Goal: Find specific page/section

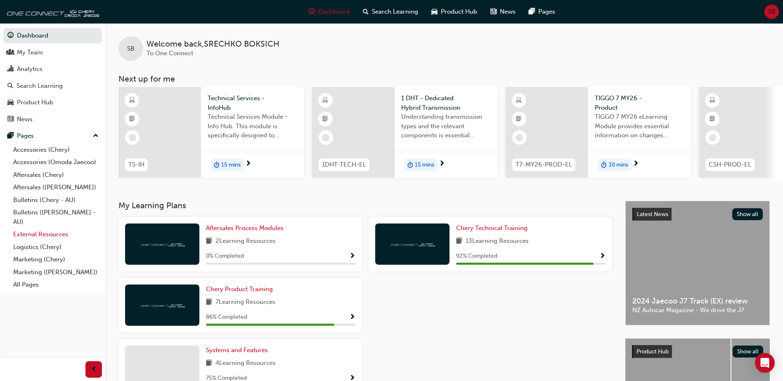
click at [39, 237] on link "External Resources" at bounding box center [56, 234] width 92 height 13
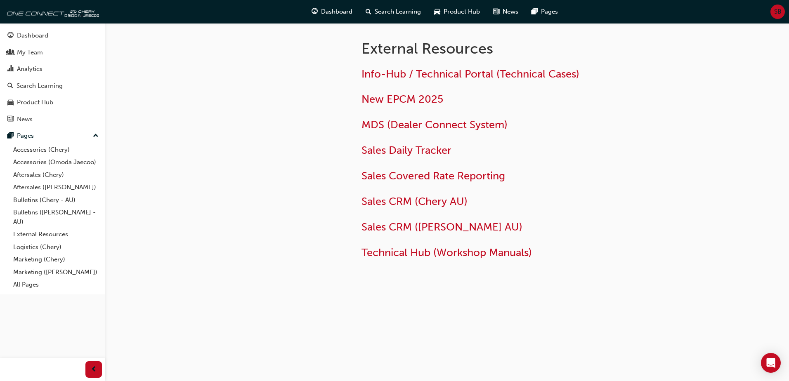
click at [319, 151] on div at bounding box center [274, 160] width 149 height 275
click at [411, 73] on span "Info-Hub / Technical Portal (Technical Cases)" at bounding box center [470, 74] width 218 height 13
